Goal: Transaction & Acquisition: Purchase product/service

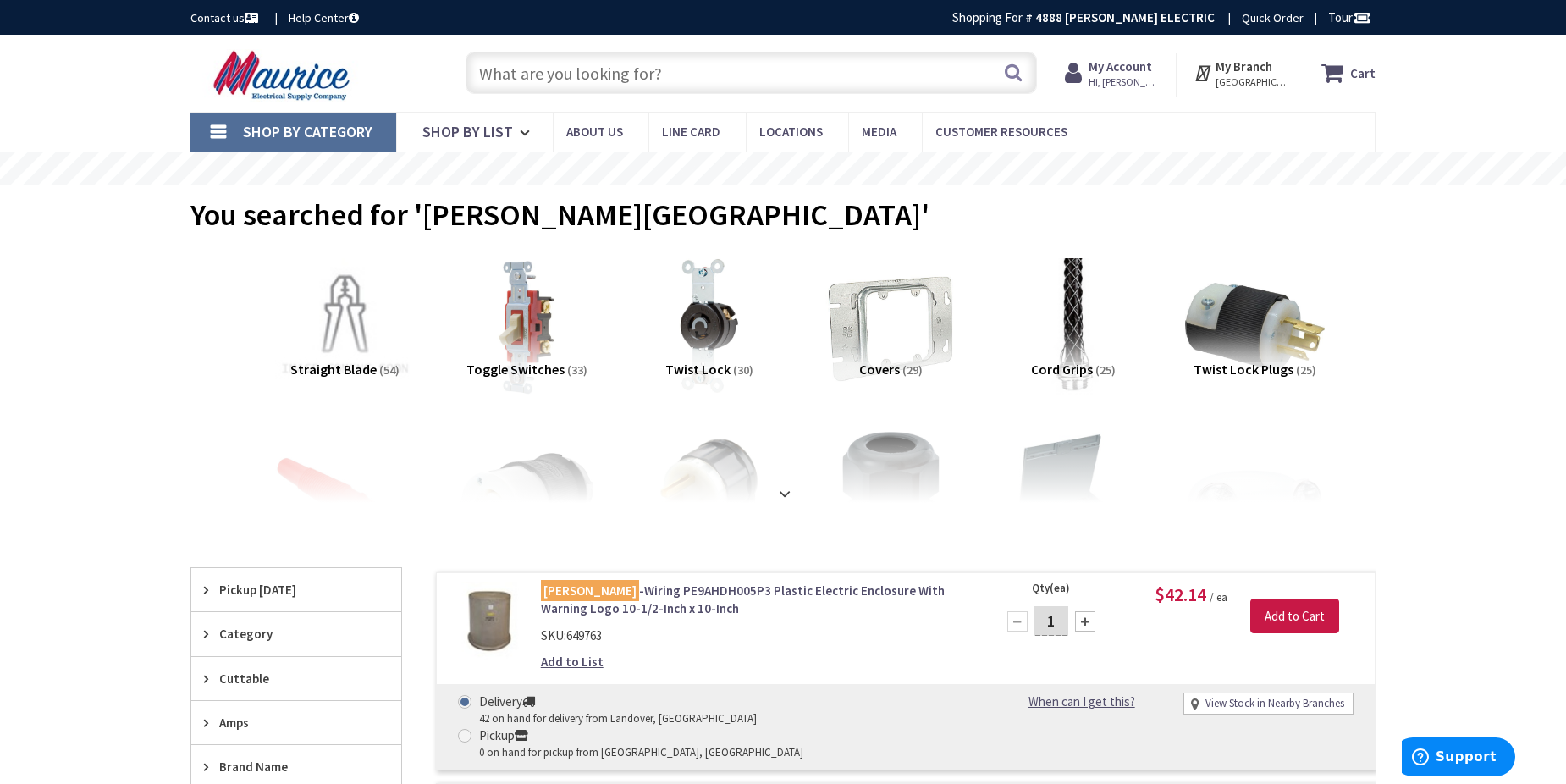
click at [719, 77] on input "text" at bounding box center [751, 73] width 572 height 43
paste input "Siemens BF115A"
type input "Siemens BF115A"
click at [1015, 71] on button "Search" at bounding box center [1014, 72] width 22 height 38
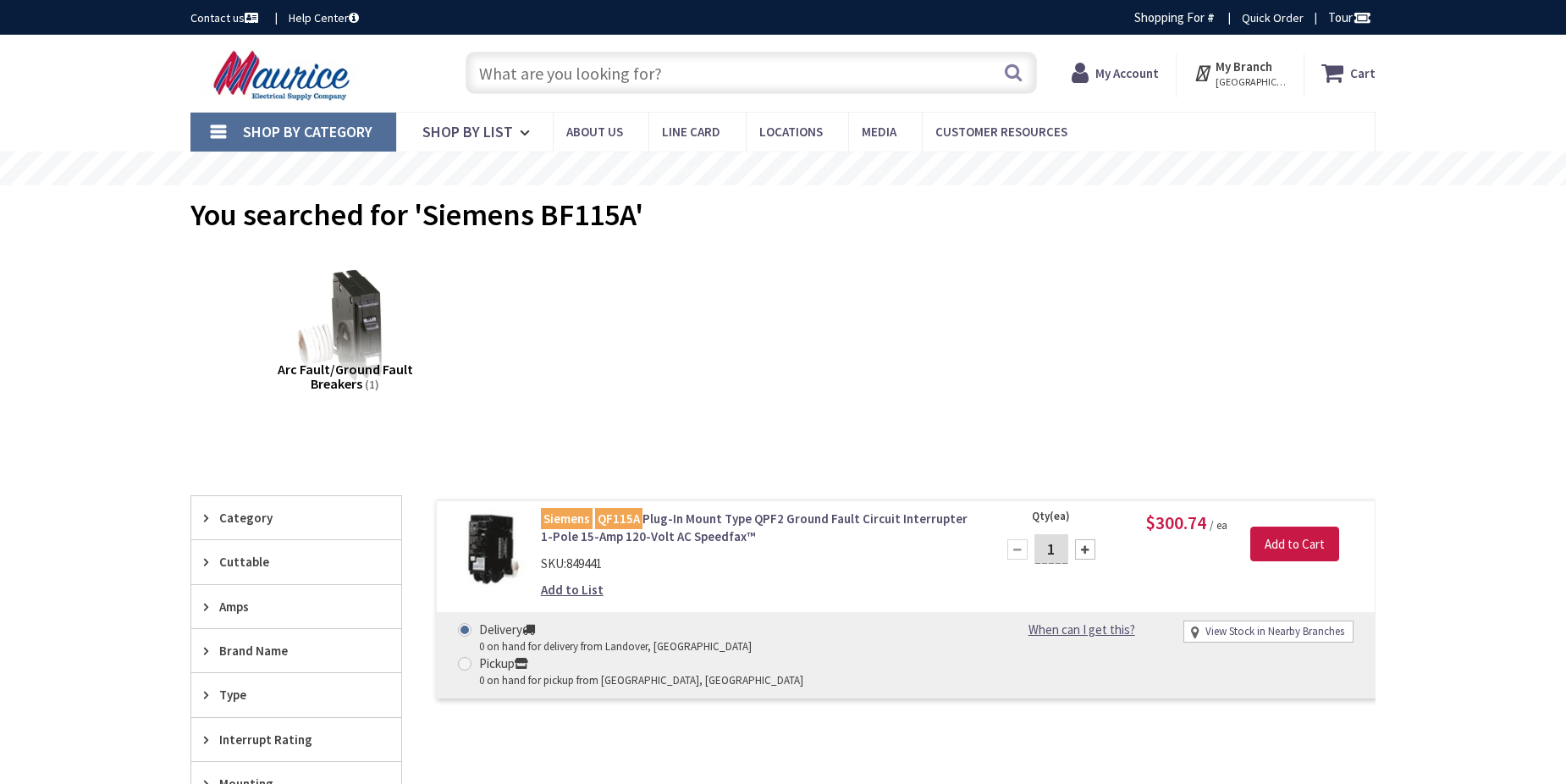
type input "[GEOGRAPHIC_DATA], [GEOGRAPHIC_DATA], [GEOGRAPHIC_DATA]"
click at [589, 81] on input "text" at bounding box center [751, 73] width 572 height 43
paste input "Siemens BF115A"
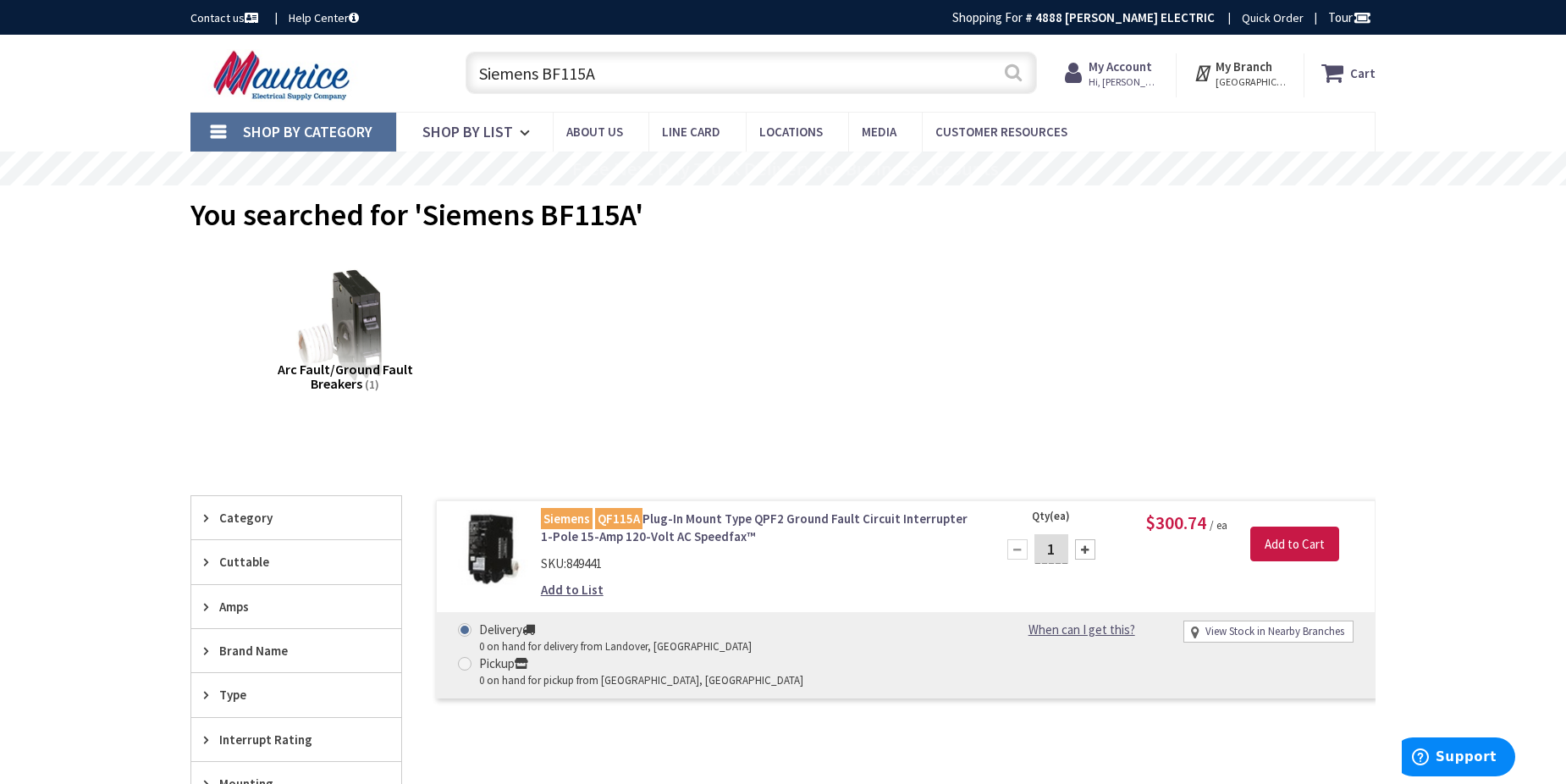
type input "Siemens BF115A"
click at [1012, 83] on button "Search" at bounding box center [1014, 72] width 22 height 38
click at [714, 89] on input "text" at bounding box center [751, 73] width 572 height 43
paste input "Siemens BF120a"
type input "Siemens BF120a"
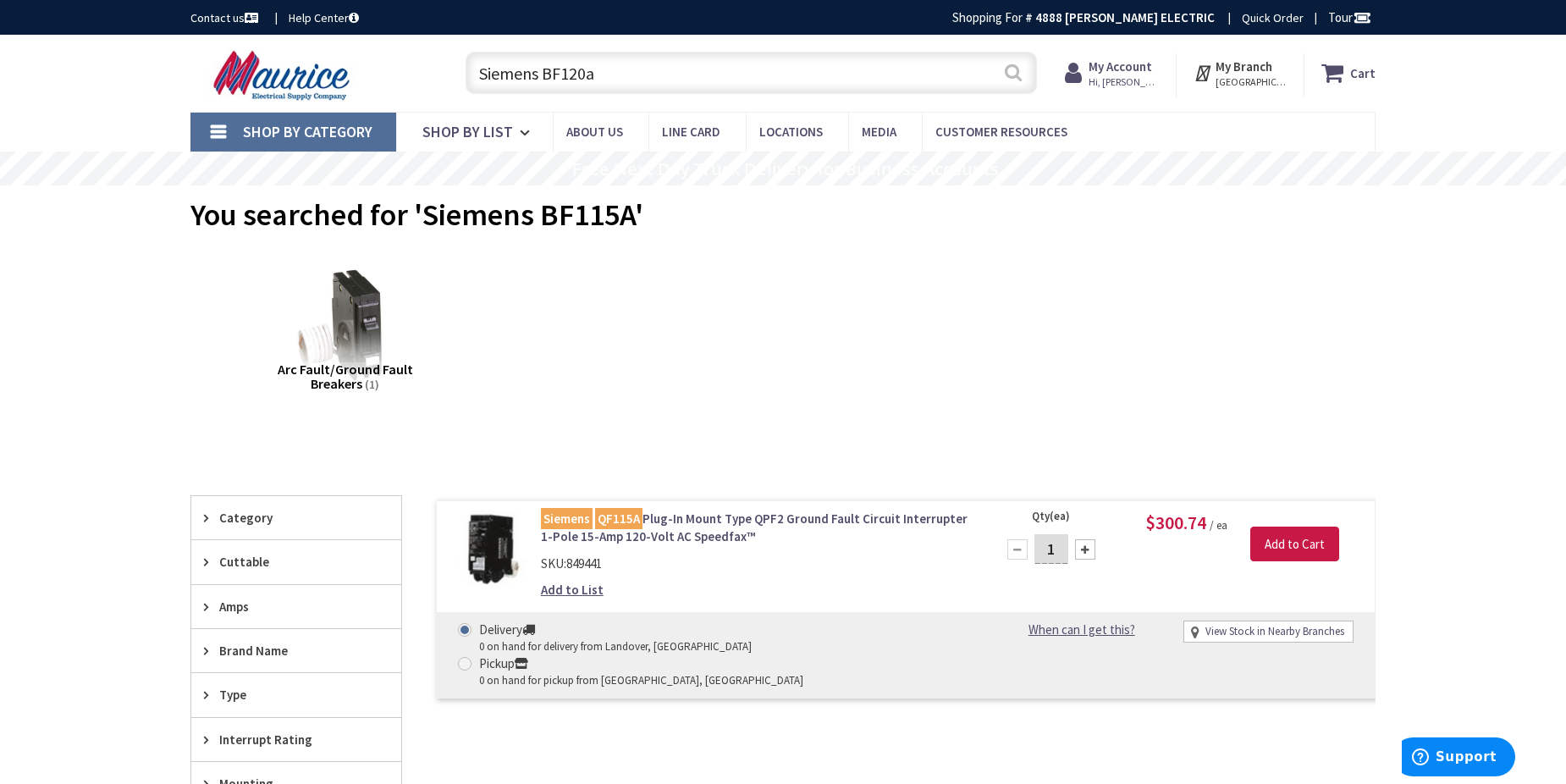
click at [1015, 70] on button "Search" at bounding box center [1014, 72] width 22 height 38
